Goal: Check status: Check status

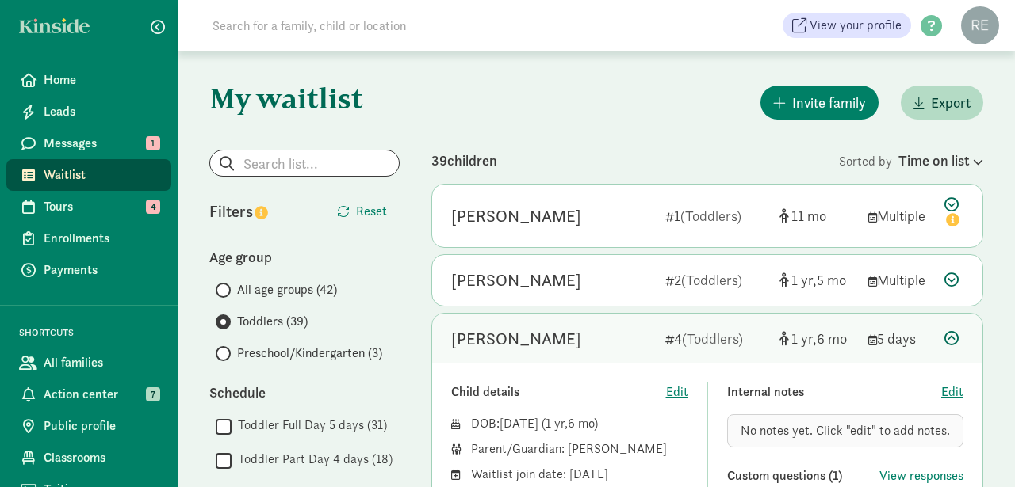
scroll to position [209, 0]
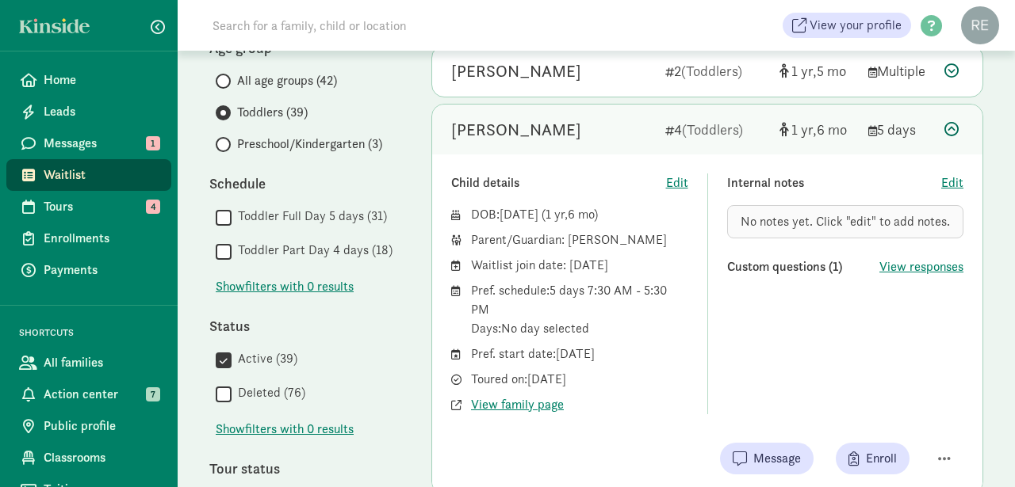
click at [92, 170] on span "Waitlist" at bounding box center [101, 175] width 115 height 19
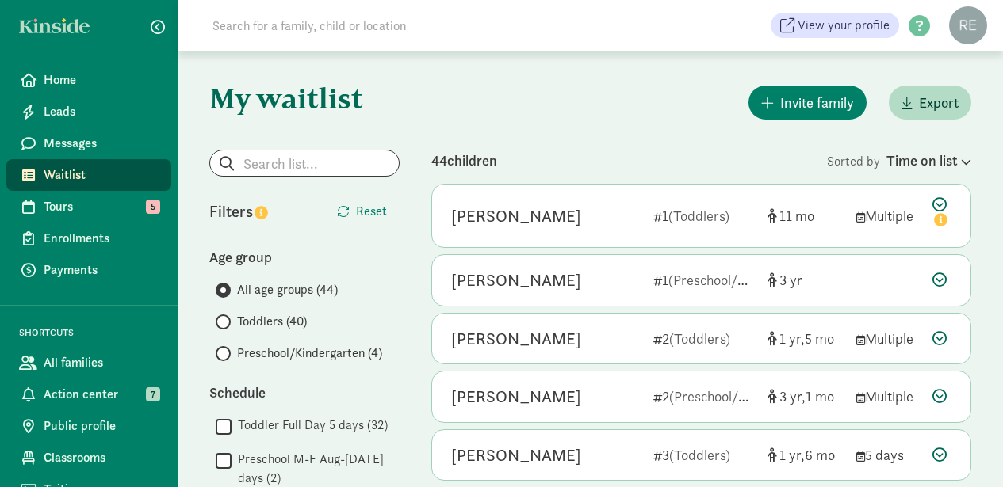
click at [224, 323] on input "Toddlers (40)" at bounding box center [221, 322] width 10 height 10
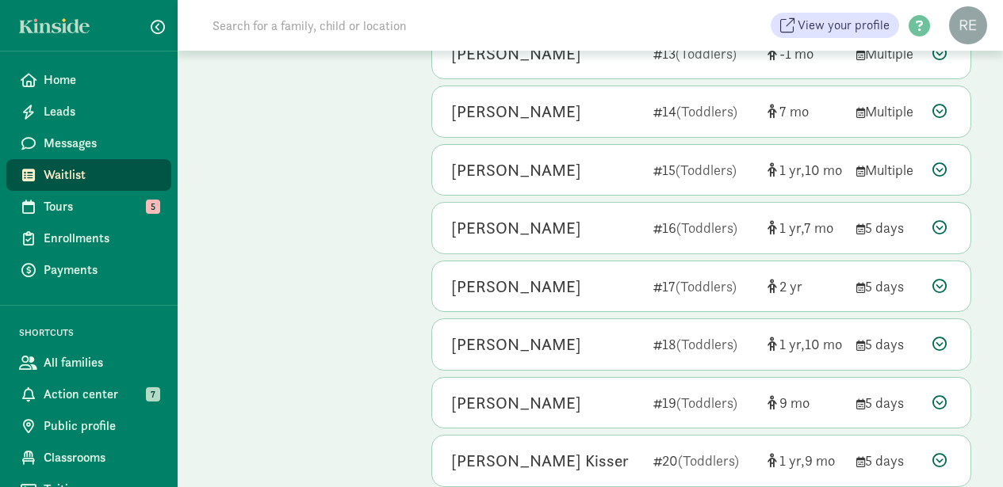
scroll to position [103, 0]
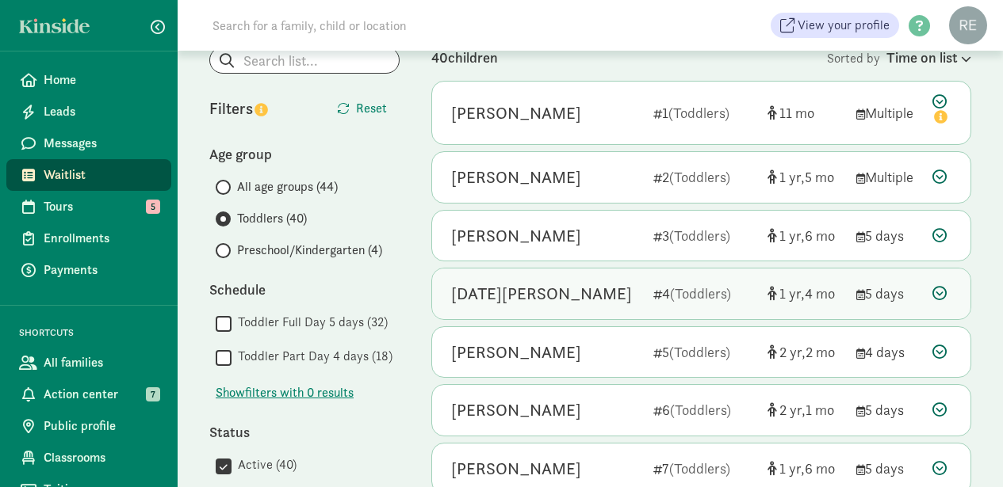
click at [549, 296] on div "Lucia Holt-Fina" at bounding box center [541, 293] width 181 height 25
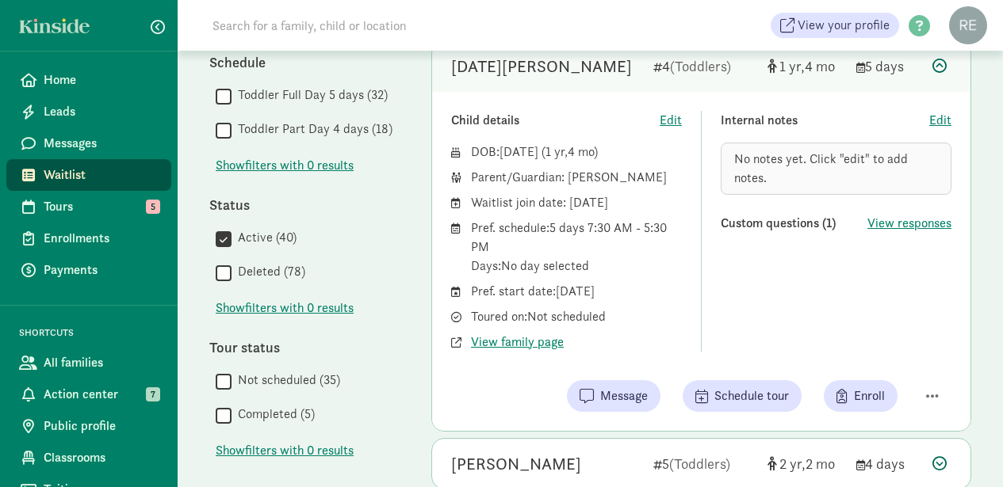
scroll to position [344, 0]
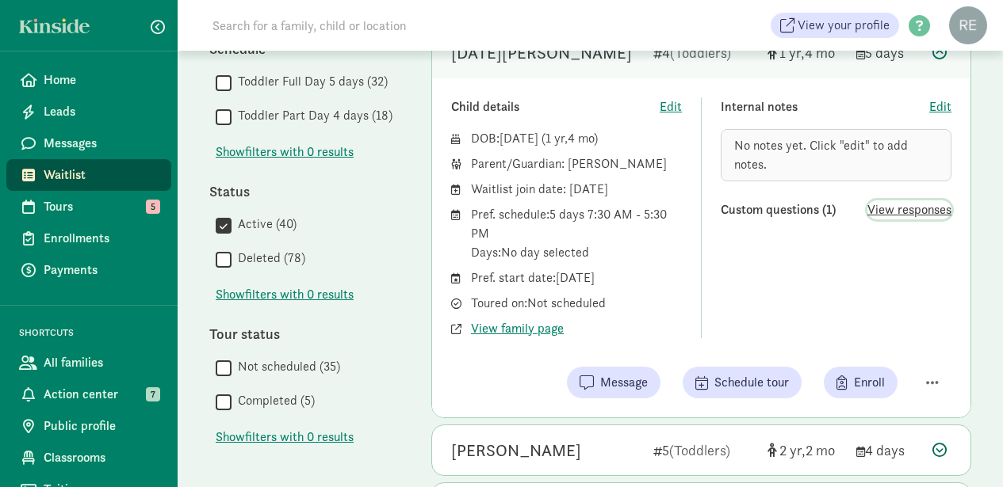
click at [885, 211] on span "View responses" at bounding box center [909, 210] width 84 height 19
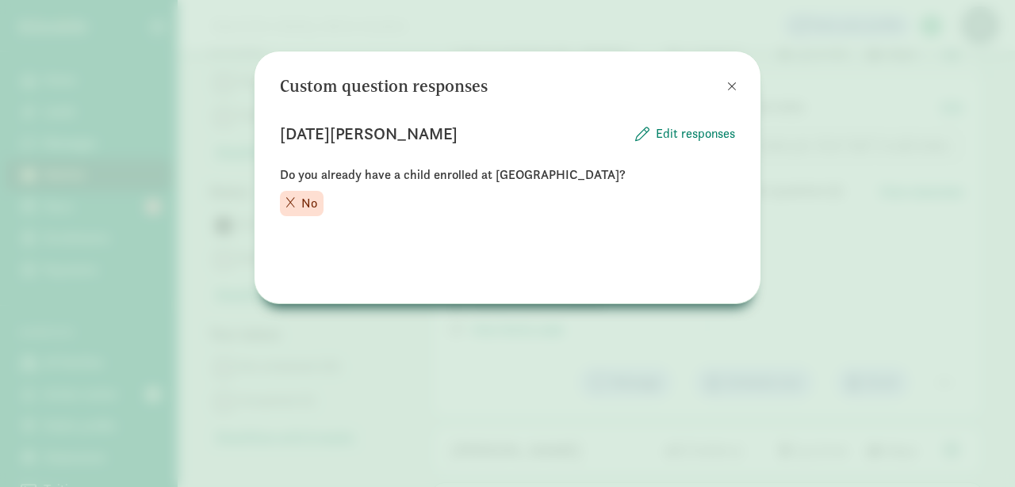
click at [732, 82] on span at bounding box center [732, 86] width 10 height 13
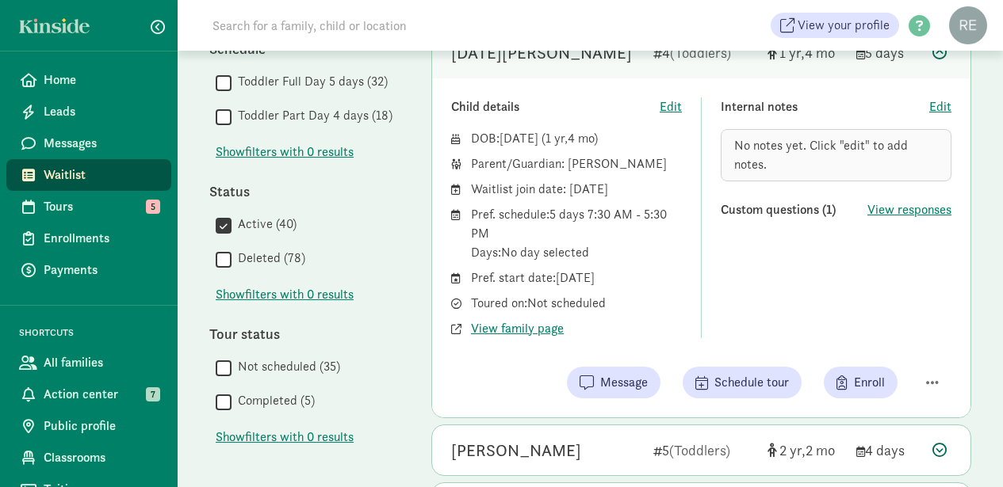
click at [82, 180] on span "Waitlist" at bounding box center [101, 175] width 115 height 19
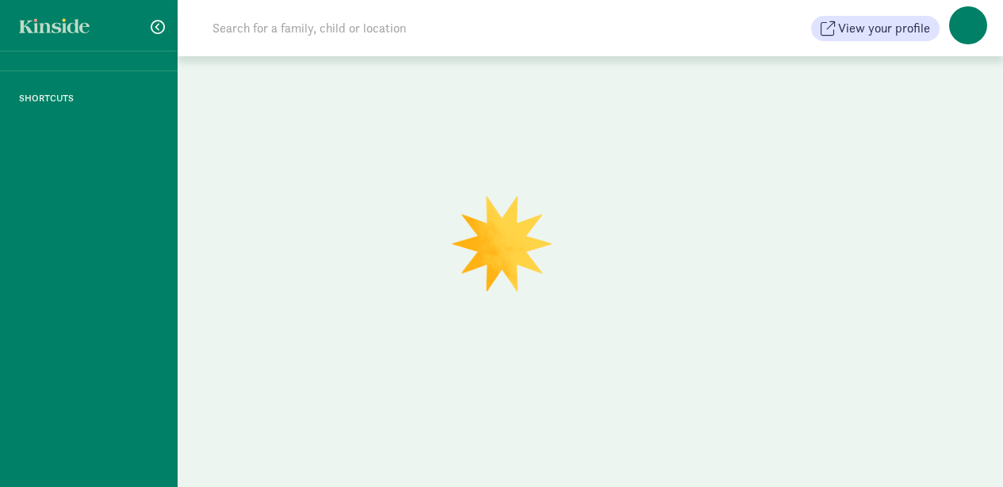
click at [82, 180] on div "SHORTCUTS" at bounding box center [89, 243] width 178 height 487
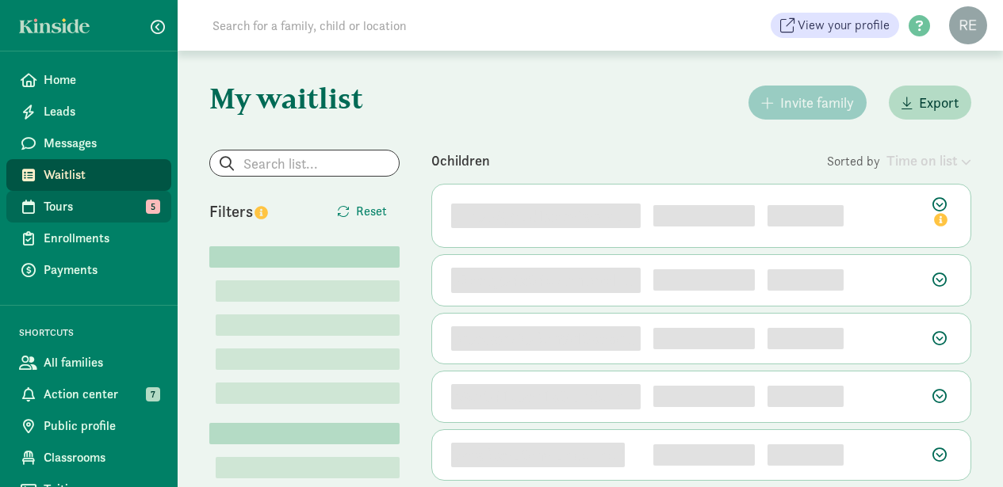
click at [65, 215] on span "Tours" at bounding box center [101, 206] width 115 height 19
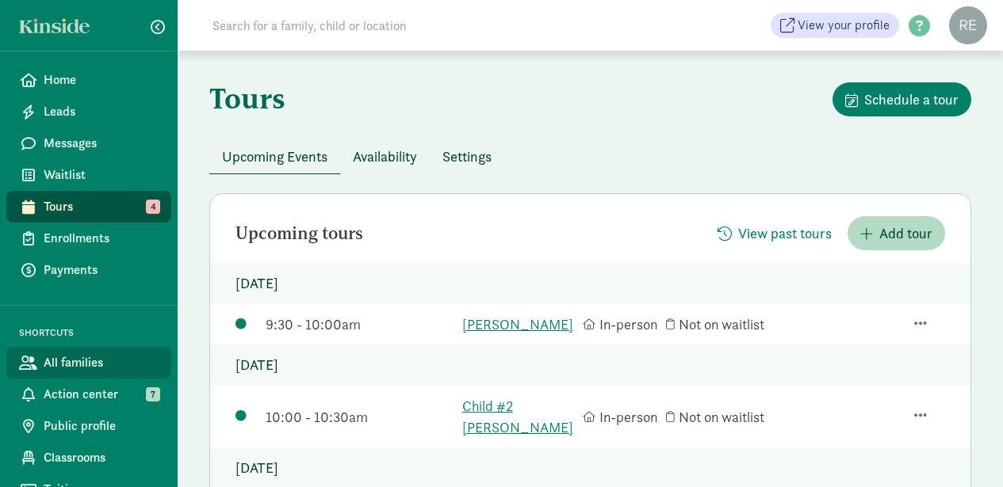
click at [77, 364] on span "All families" at bounding box center [101, 363] width 115 height 19
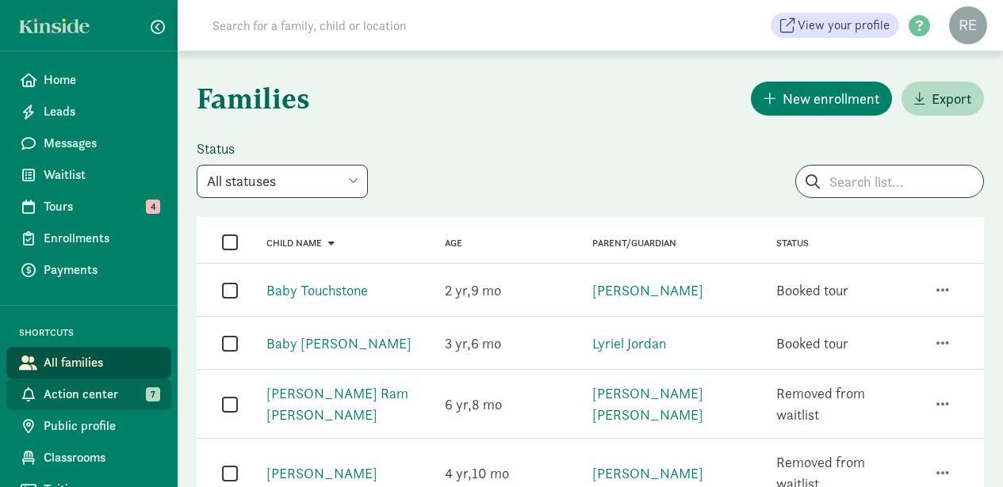
click at [68, 398] on span "Action center" at bounding box center [101, 394] width 115 height 19
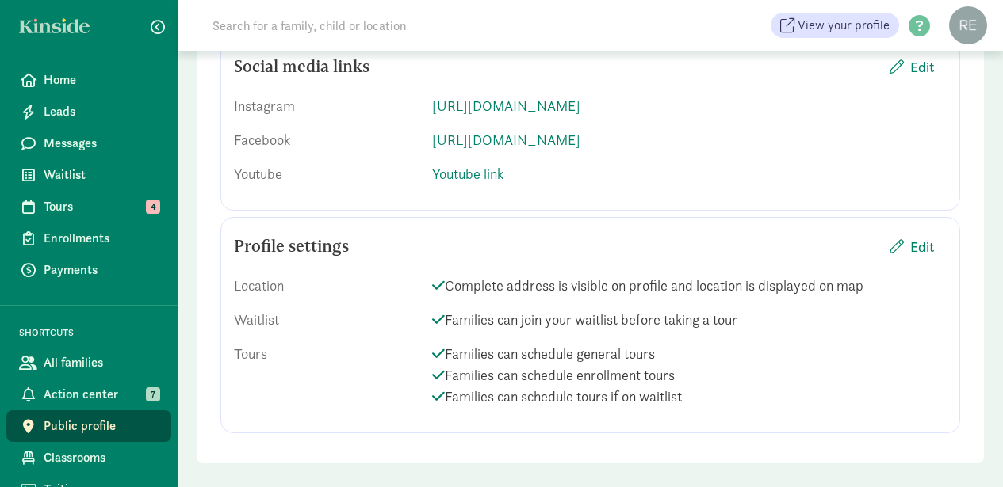
scroll to position [2463, 0]
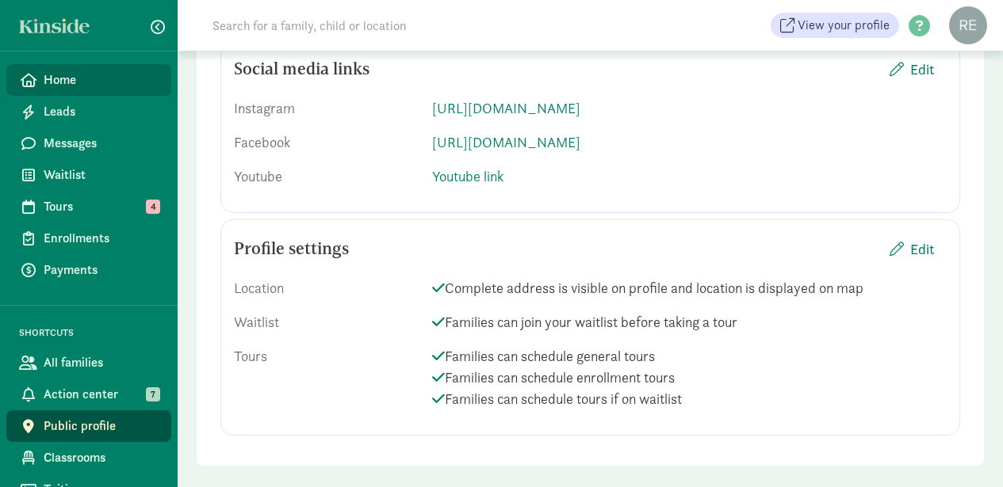
click at [67, 78] on span "Home" at bounding box center [101, 80] width 115 height 19
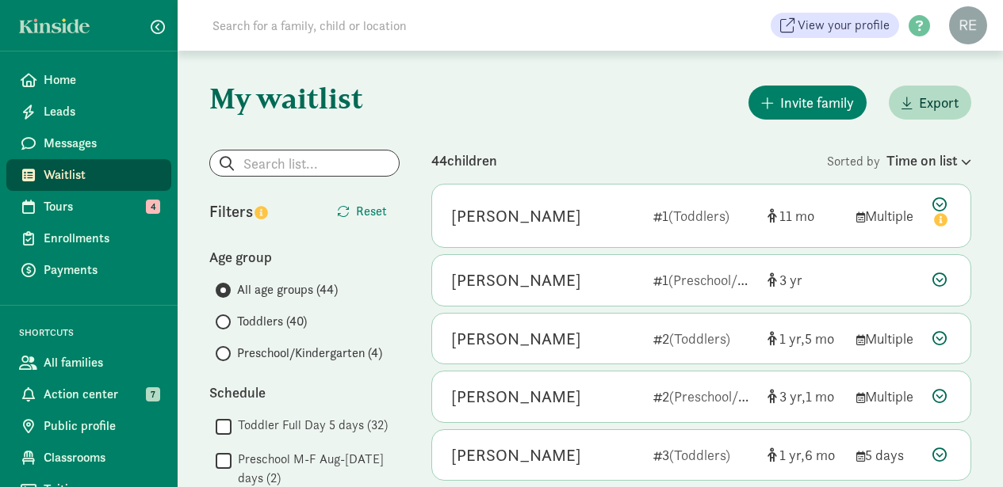
click at [524, 118] on div "Invite family Export" at bounding box center [701, 102] width 540 height 40
click at [503, 99] on div "Invite family Export" at bounding box center [701, 102] width 540 height 40
